Goal: Navigation & Orientation: Find specific page/section

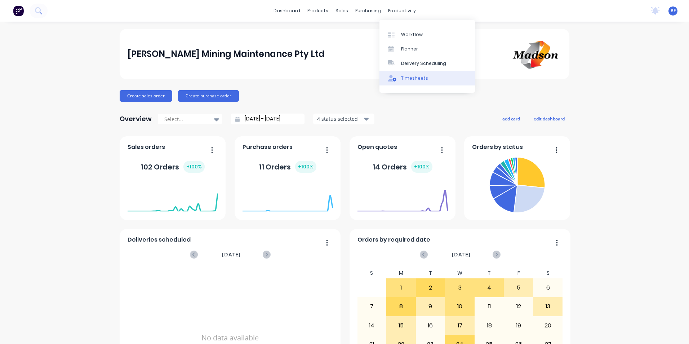
click at [412, 79] on div "Timesheets" at bounding box center [414, 78] width 27 height 6
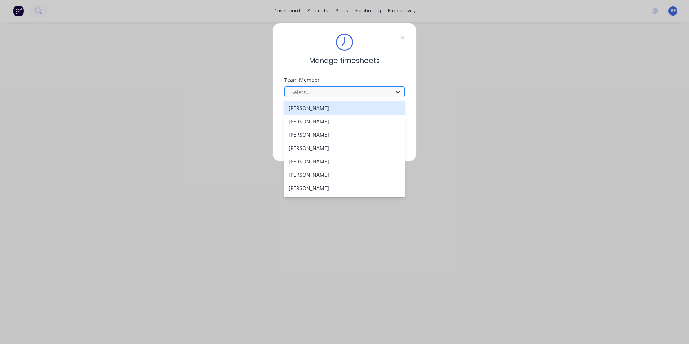
click at [398, 93] on icon at bounding box center [397, 92] width 4 height 3
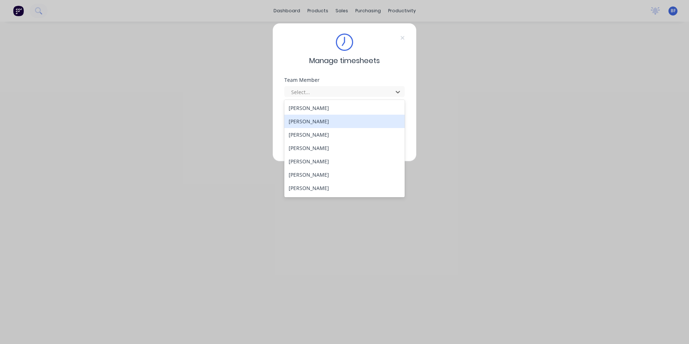
click at [319, 122] on div "[PERSON_NAME]" at bounding box center [344, 121] width 120 height 13
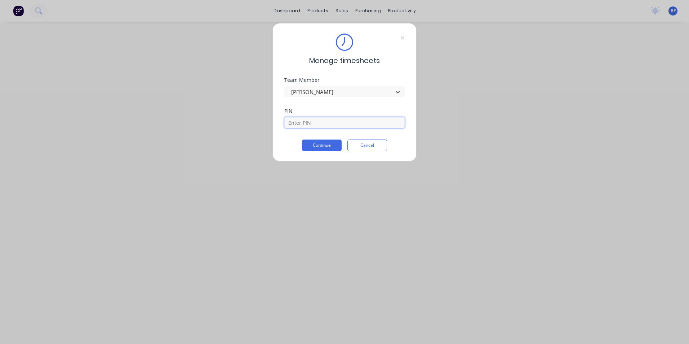
click at [314, 126] on input at bounding box center [344, 122] width 120 height 11
type input "6721"
click at [314, 148] on button "Continue" at bounding box center [322, 145] width 40 height 12
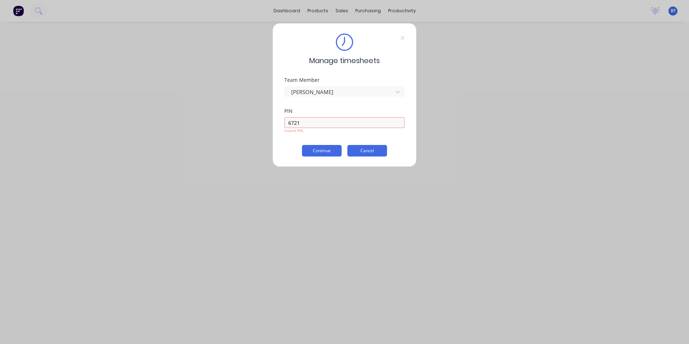
click at [369, 151] on button "Cancel" at bounding box center [367, 151] width 40 height 12
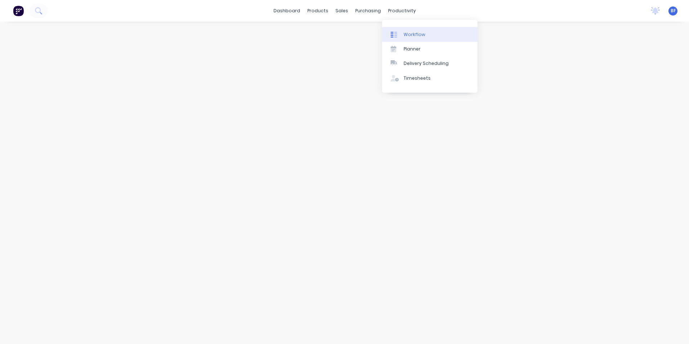
click at [416, 35] on div "Workflow" at bounding box center [414, 34] width 22 height 6
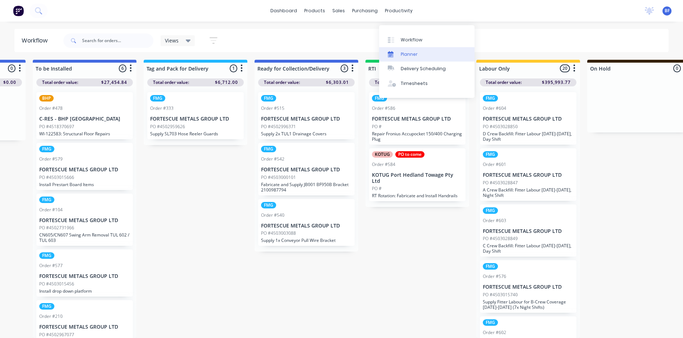
click at [408, 51] on div "Planner" at bounding box center [409, 54] width 17 height 6
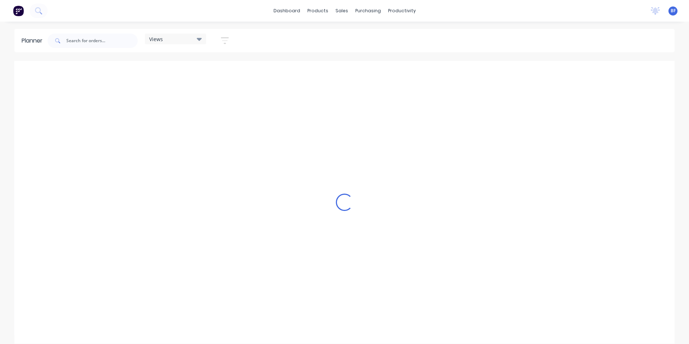
scroll to position [0, 1383]
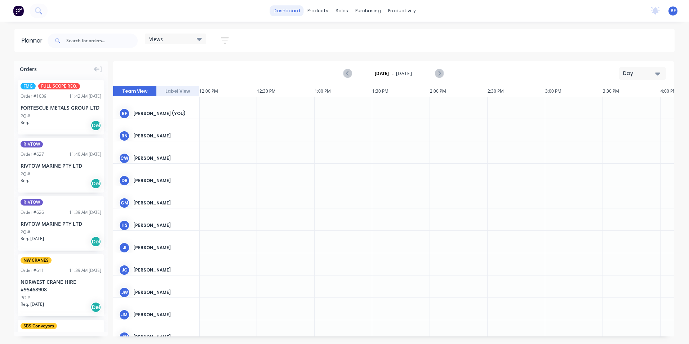
click at [283, 9] on link "dashboard" at bounding box center [287, 10] width 34 height 11
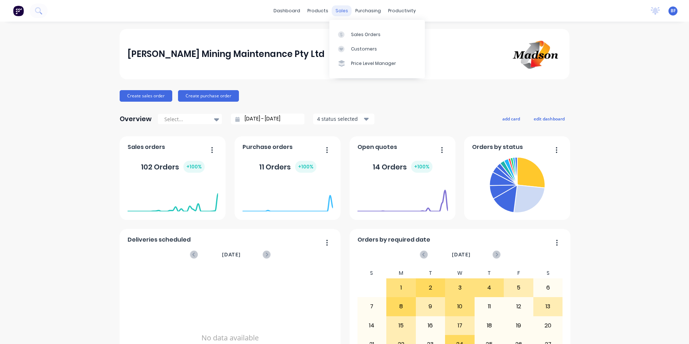
click at [340, 9] on div "sales" at bounding box center [342, 10] width 20 height 11
click at [353, 37] on div "Sales Orders" at bounding box center [366, 34] width 30 height 6
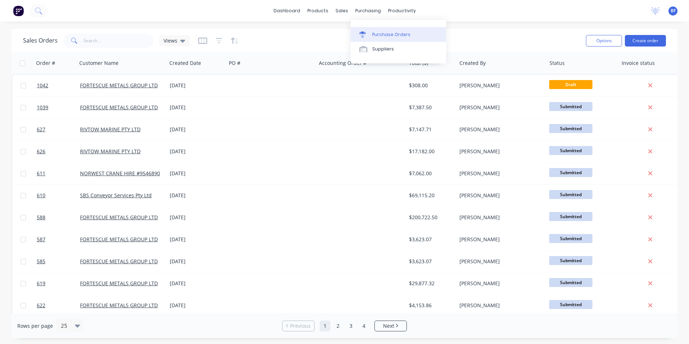
click at [379, 35] on div "Purchase Orders" at bounding box center [391, 34] width 38 height 6
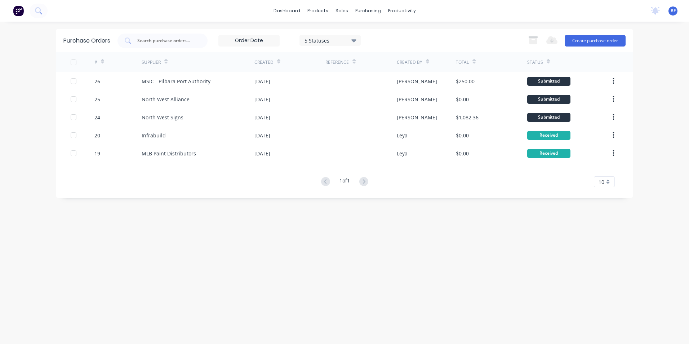
click at [230, 263] on div "Purchase Orders 5 Statuses 5 Statuses Export to Excel (XLSX) Create purchase or…" at bounding box center [344, 183] width 576 height 308
